Goal: Obtain resource: Download file/media

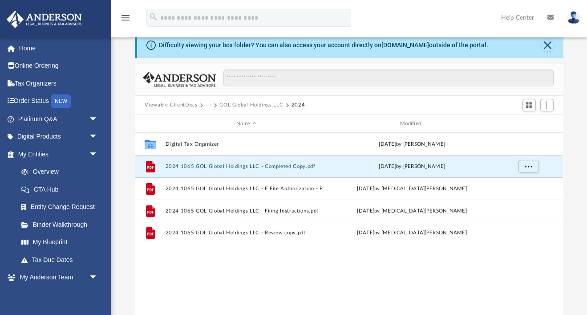
scroll to position [202, 428]
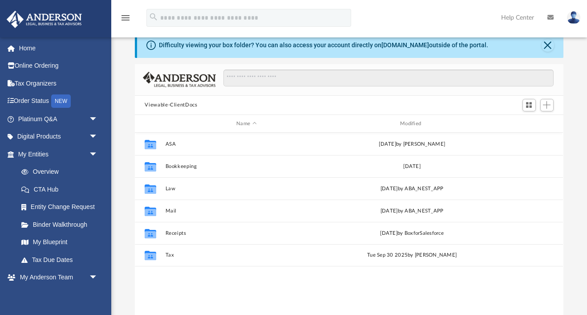
scroll to position [202, 428]
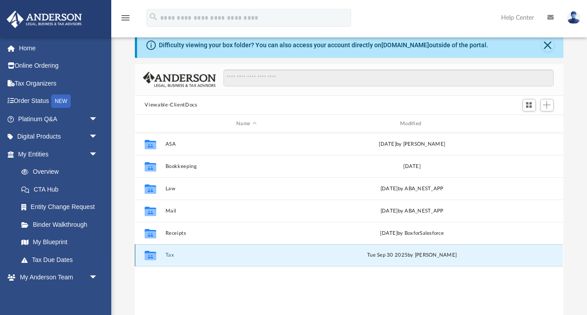
click at [172, 254] on button "Tax" at bounding box center [247, 255] width 162 height 6
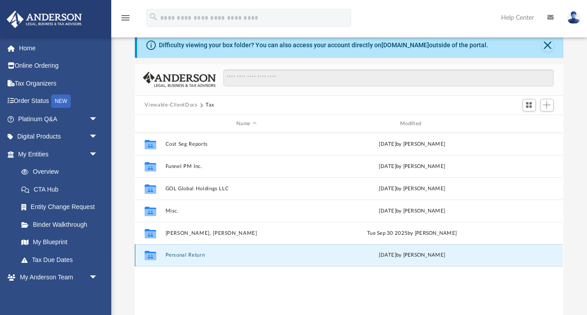
click at [198, 254] on button "Personal Return" at bounding box center [247, 255] width 162 height 6
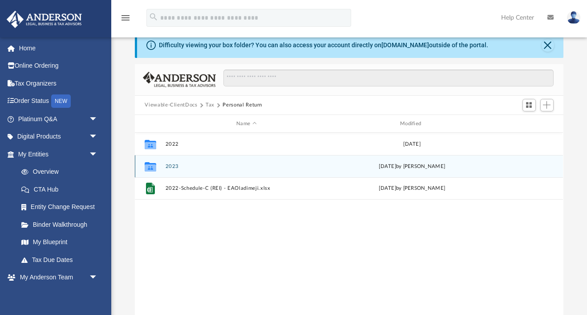
click at [174, 165] on button "2023" at bounding box center [247, 166] width 162 height 6
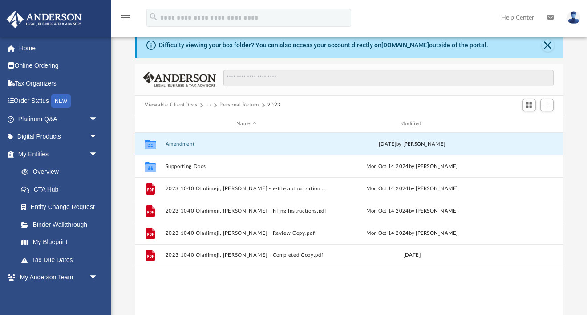
click at [178, 146] on button "Amendment" at bounding box center [247, 144] width 162 height 6
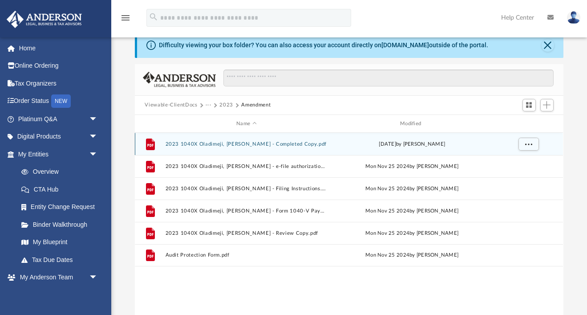
click at [218, 143] on button "2023 1040X Oladimeji, [PERSON_NAME] - Completed Copy.pdf" at bounding box center [247, 144] width 162 height 6
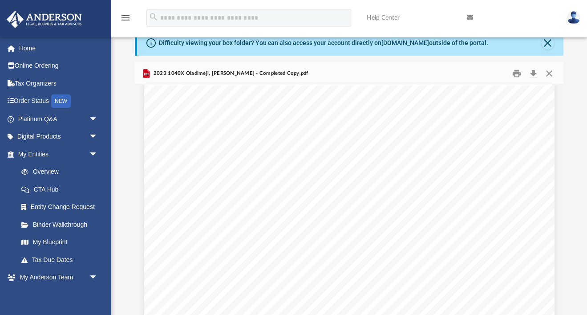
scroll to position [2329, 0]
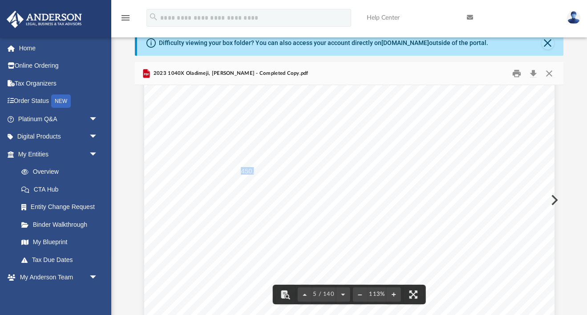
drag, startPoint x: 241, startPoint y: 171, endPoint x: 253, endPoint y: 171, distance: 12.5
click at [253, 171] on span "Your check for $450, payable to the United States Treasury, must be paid by as …" at bounding box center [342, 170] width 301 height 7
